Goal: Check status

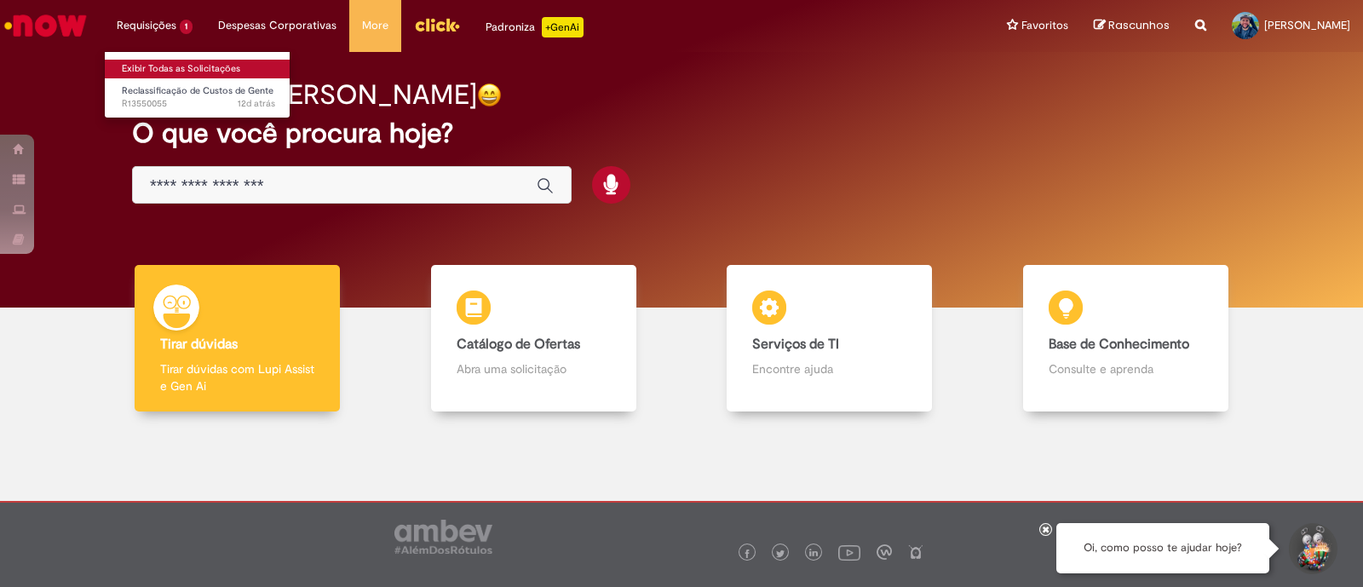
click at [193, 70] on link "Exibir Todas as Solicitações" at bounding box center [198, 69] width 187 height 19
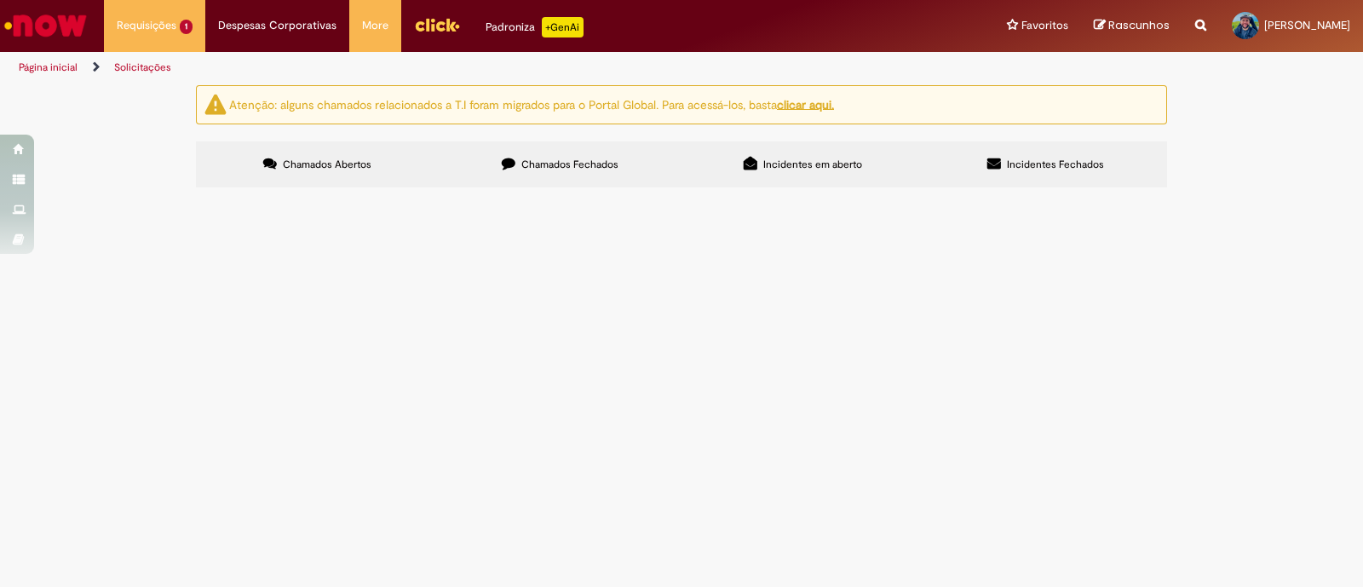
click at [537, 173] on label "Chamados Fechados" at bounding box center [560, 164] width 243 height 46
click at [0, 0] on td "Solicito o cancelamento do VT do colaborador referido devido a ser elegível a v…" at bounding box center [0, 0] width 0 height 0
click at [0, 0] on span "Vale Transporte ([GEOGRAPHIC_DATA])" at bounding box center [0, 0] width 0 height 0
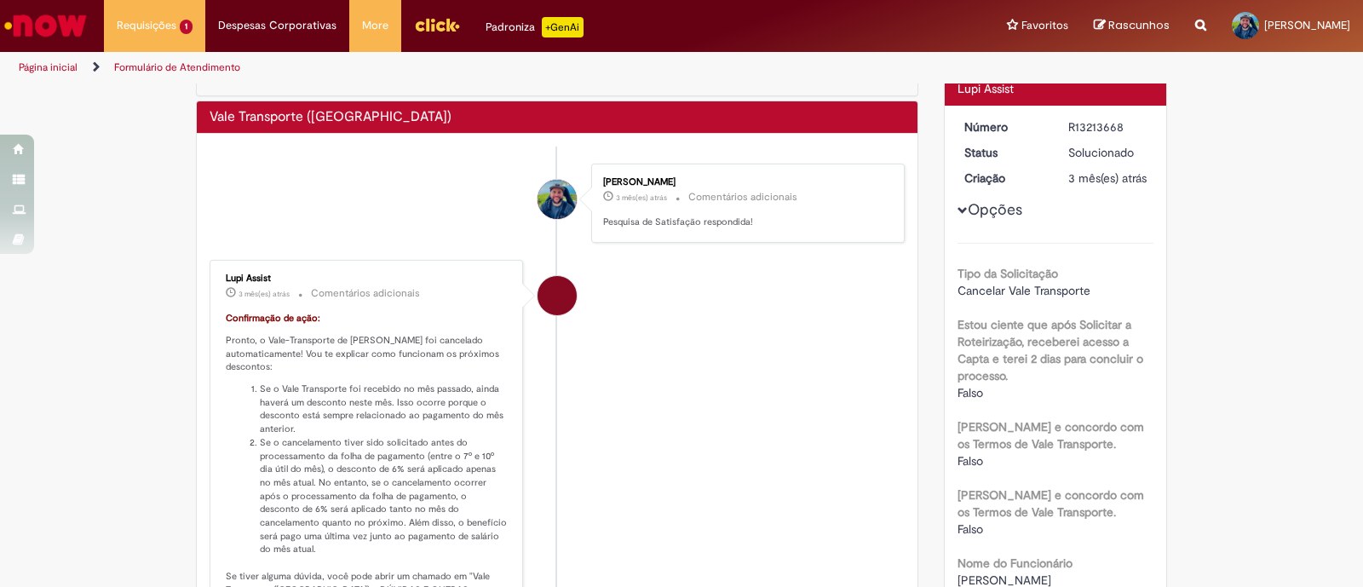
scroll to position [88, 0]
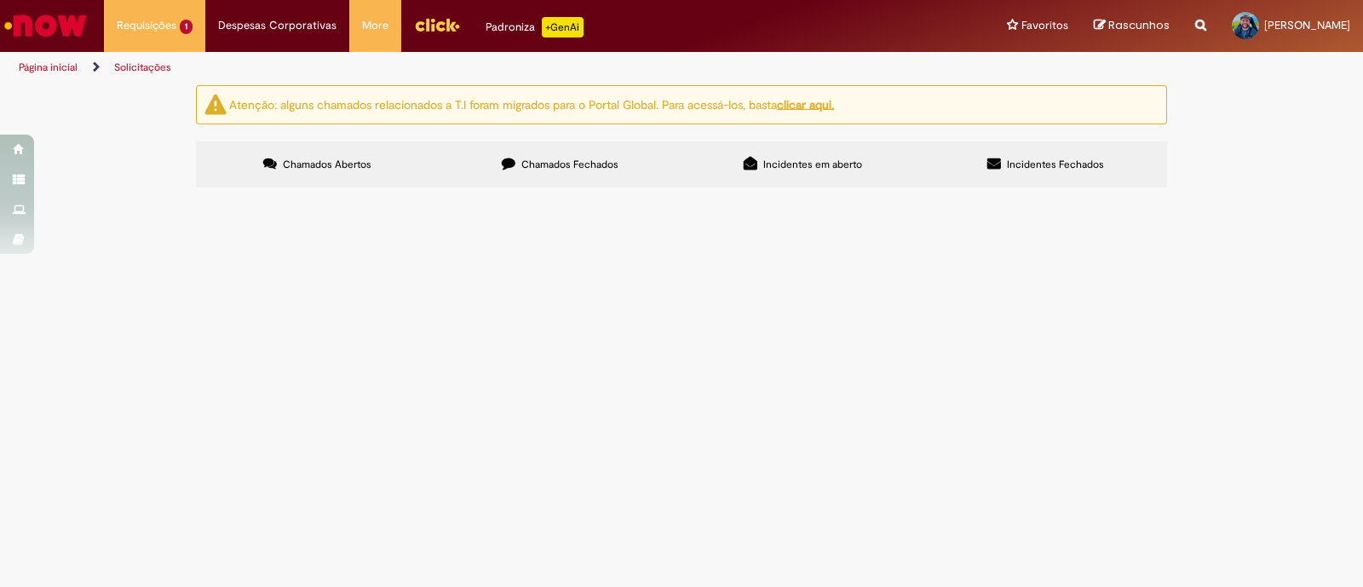
click at [533, 159] on span "Chamados Fechados" at bounding box center [569, 165] width 97 height 14
click at [0, 0] on span "Solicito o cancelamento do VT do colaborador listado, por conta de ser elegível…" at bounding box center [0, 0] width 0 height 0
